Goal: Task Accomplishment & Management: Complete application form

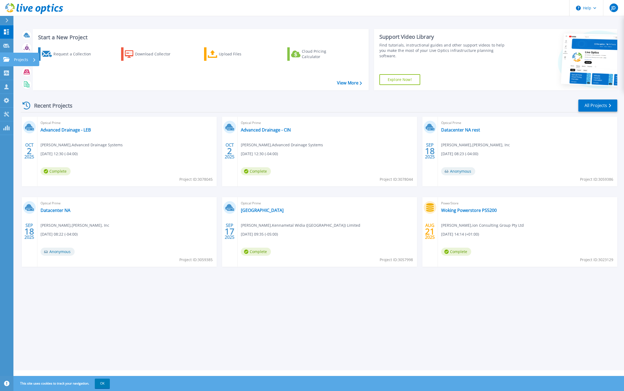
click at [15, 60] on p "Projects" at bounding box center [21, 60] width 14 height 14
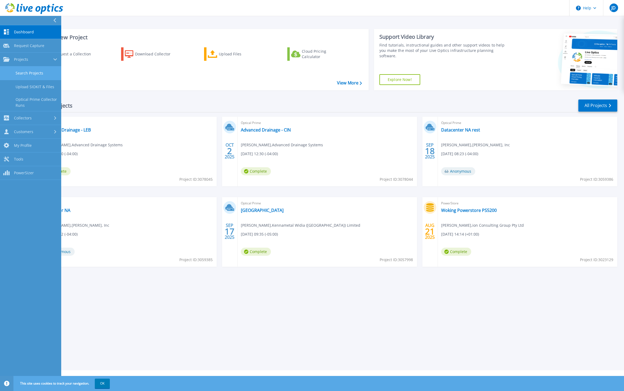
click at [35, 75] on link "Search Projects" at bounding box center [30, 73] width 61 height 14
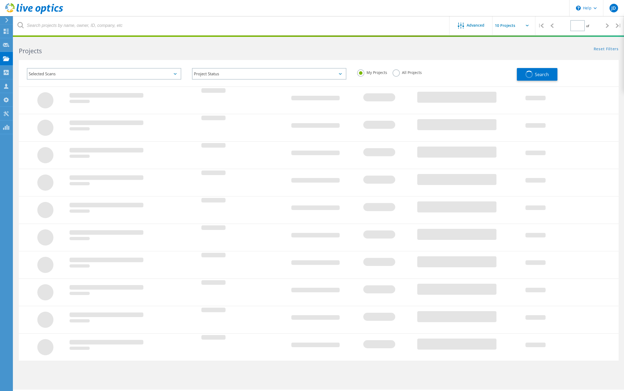
type input "1"
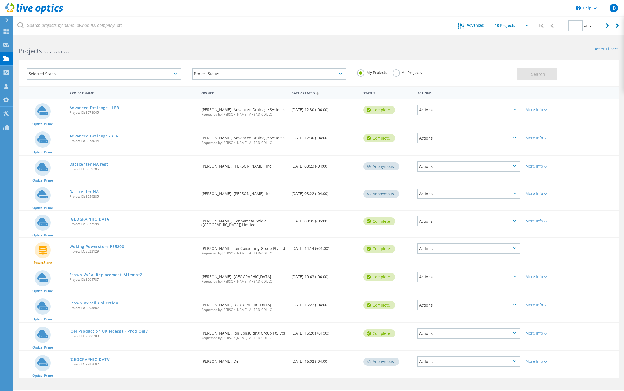
click at [524, 27] on input "text" at bounding box center [520, 25] width 54 height 19
click at [508, 68] on div "Show 40 Projects" at bounding box center [519, 66] width 53 height 9
type input "Show 40 Projects"
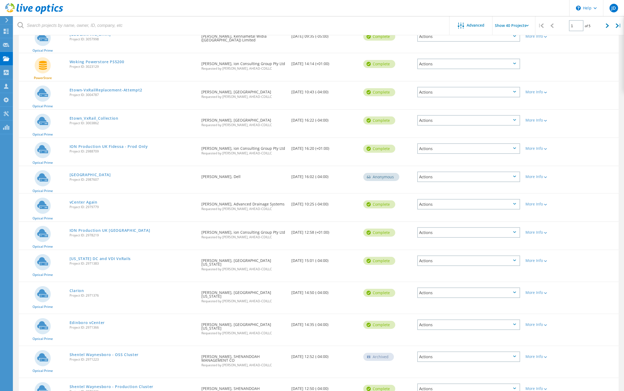
scroll to position [191, 0]
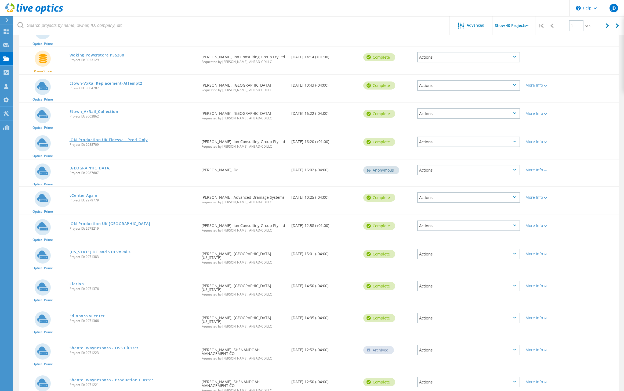
click at [123, 139] on link "ION Production UK Fidessa - Prod Only" at bounding box center [109, 140] width 78 height 4
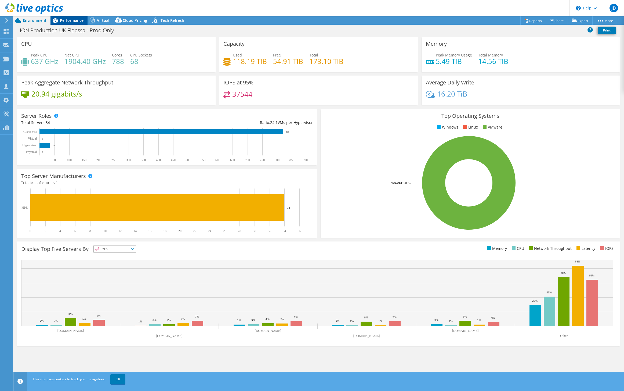
click at [74, 22] on span "Performance" at bounding box center [72, 20] width 24 height 5
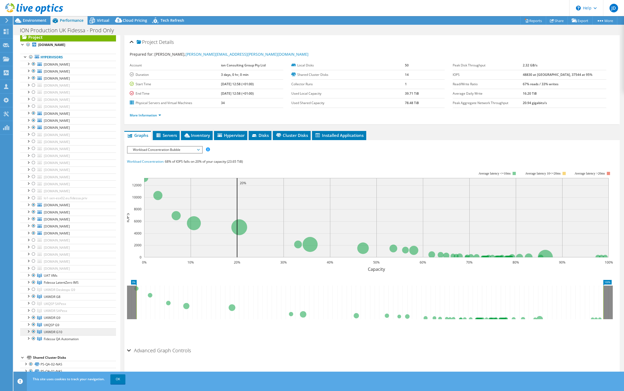
scroll to position [17, 0]
click at [236, 138] on span "Hypervisor" at bounding box center [231, 134] width 28 height 5
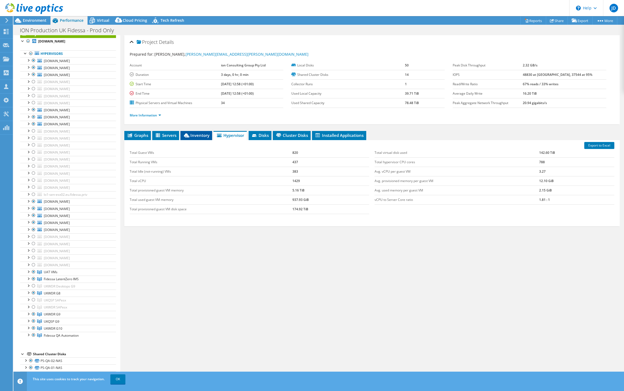
click at [192, 136] on span "Inventory" at bounding box center [196, 134] width 26 height 5
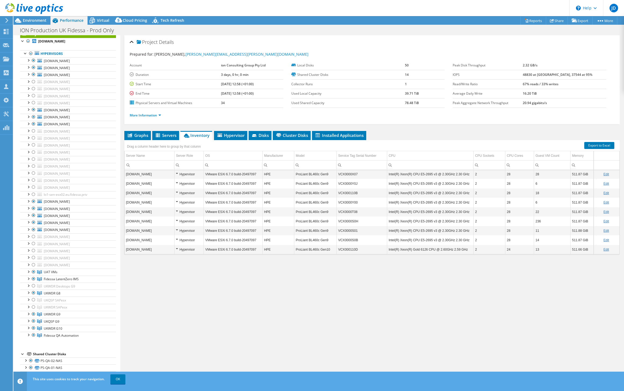
scroll to position [120, 0]
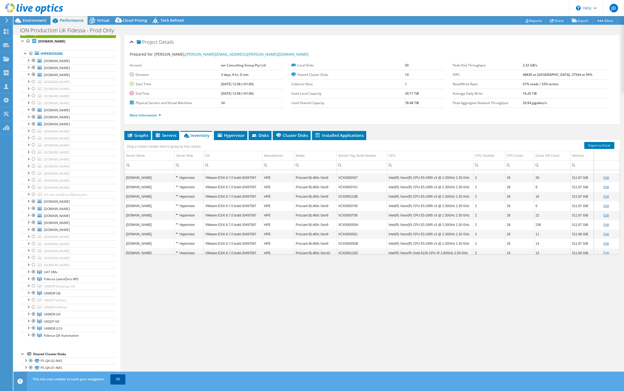
click at [116, 380] on link "OK" at bounding box center [117, 379] width 15 height 10
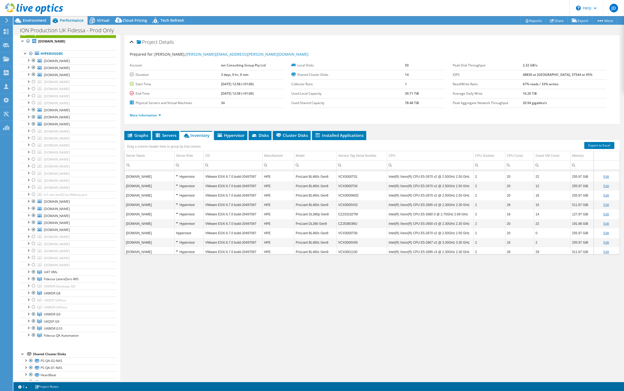
scroll to position [0, 0]
click at [434, 4] on header "JD Partner Team Member Jason Diamond jason.diamond@ahead.com AHEAD-CDILLC My Pr…" at bounding box center [312, 8] width 624 height 16
click at [6, 60] on use at bounding box center [6, 58] width 6 height 5
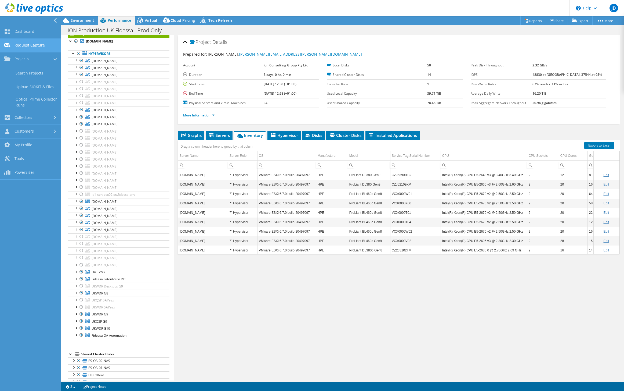
click at [28, 45] on link "Request Capture" at bounding box center [30, 46] width 61 height 14
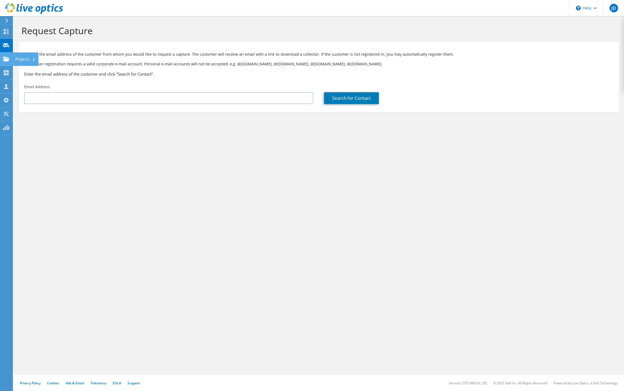
click at [4, 59] on icon at bounding box center [6, 58] width 6 height 5
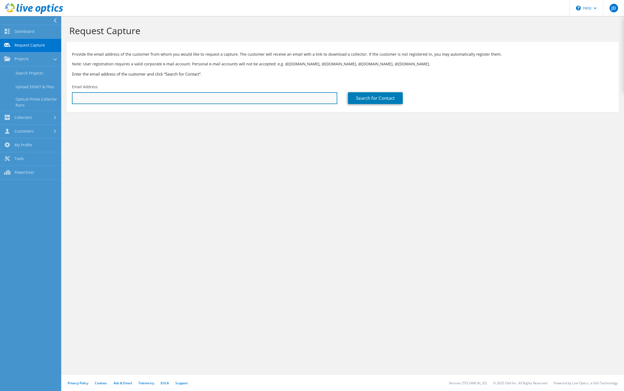
click at [148, 100] on input "text" at bounding box center [204, 98] width 265 height 12
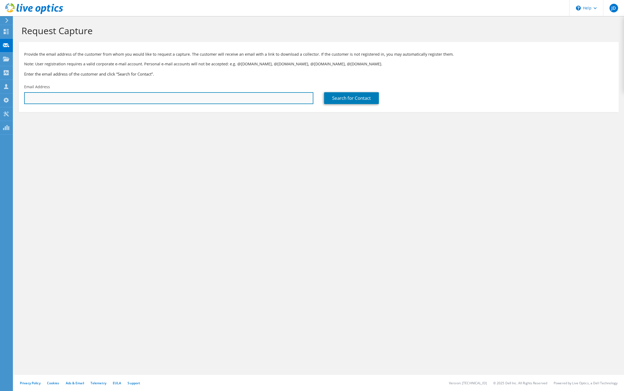
paste input "david.waters@iongroup.com"
type input "david.waters@iongroup.com"
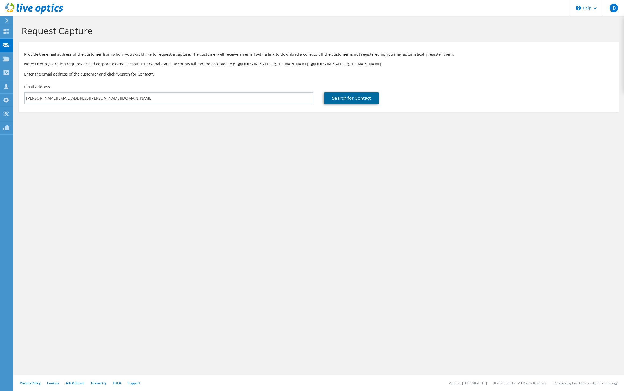
click at [349, 99] on link "Search for Contact" at bounding box center [351, 98] width 55 height 12
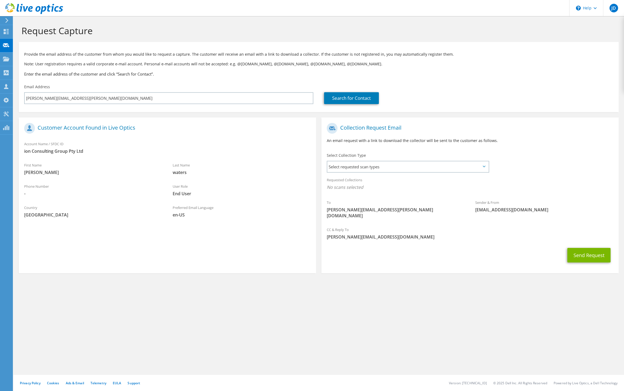
click at [405, 159] on div "Select Collection Type Select requested scan types Server Virtualization Optica…" at bounding box center [408, 162] width 163 height 19
click at [404, 165] on span "Select requested scan types" at bounding box center [408, 166] width 161 height 11
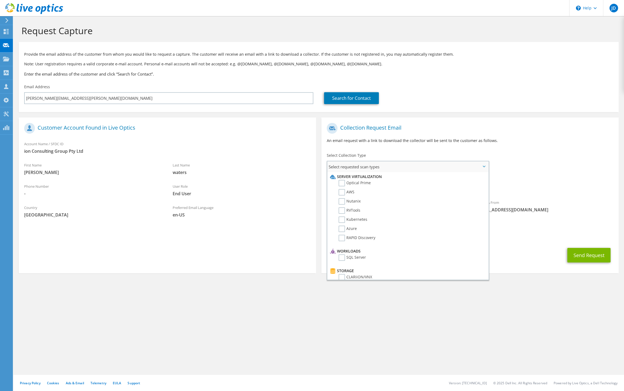
scroll to position [3, 0]
click at [344, 180] on label "Optical Prime" at bounding box center [355, 180] width 32 height 6
click at [0, 0] on input "Optical Prime" at bounding box center [0, 0] width 0 height 0
click at [592, 252] on button "Send Request" at bounding box center [589, 256] width 43 height 15
